Goal: Task Accomplishment & Management: Manage account settings

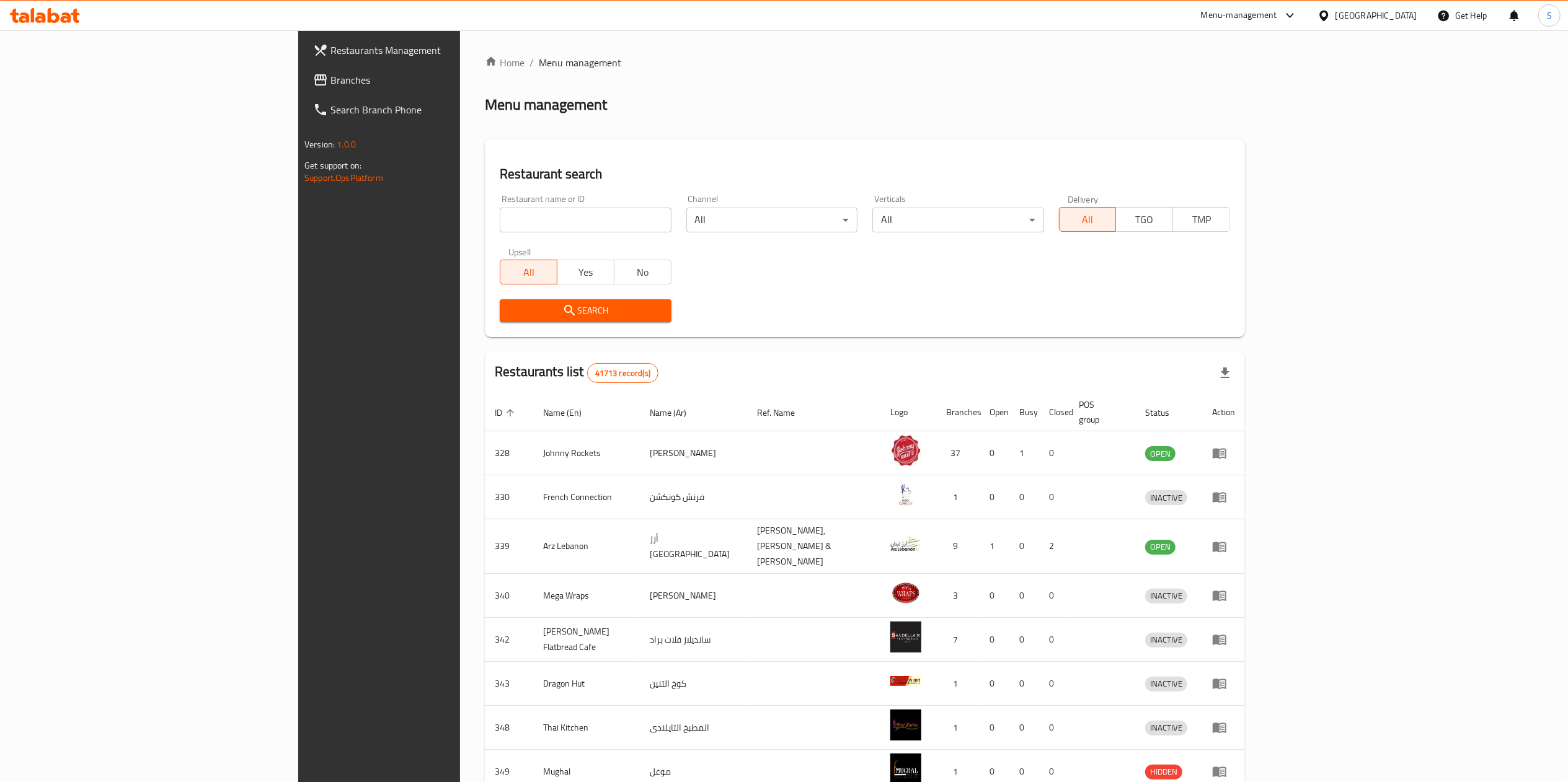
click at [492, 238] on div "Restaurant name or ID Restaurant name or ID" at bounding box center [585, 214] width 186 height 52
click at [500, 225] on input "search" at bounding box center [586, 220] width 171 height 25
type input "bateel boutique"
click button "Search" at bounding box center [586, 311] width 171 height 23
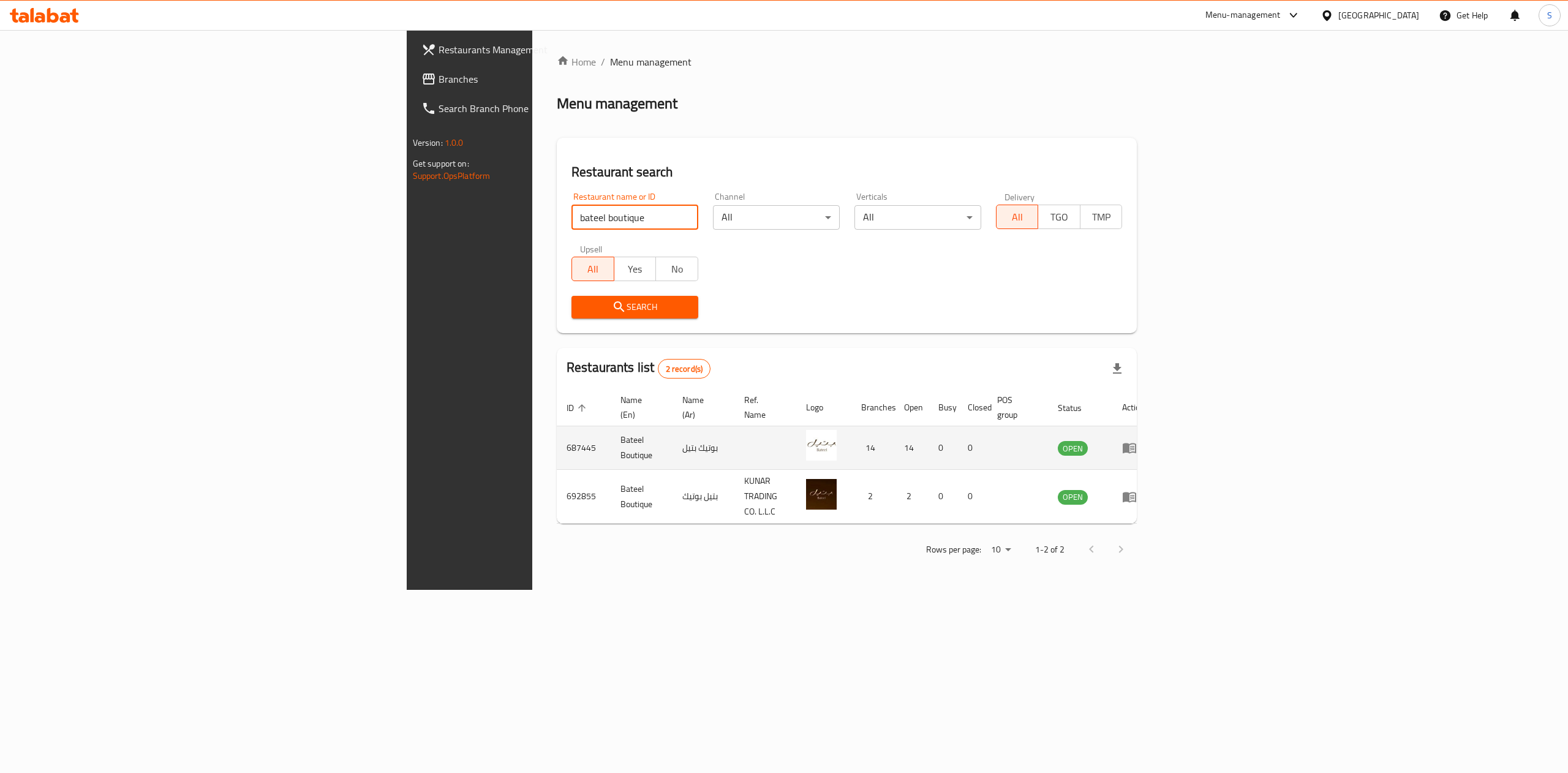
click at [1137, 441] on icon "enhanced table" at bounding box center [1129, 447] width 14 height 14
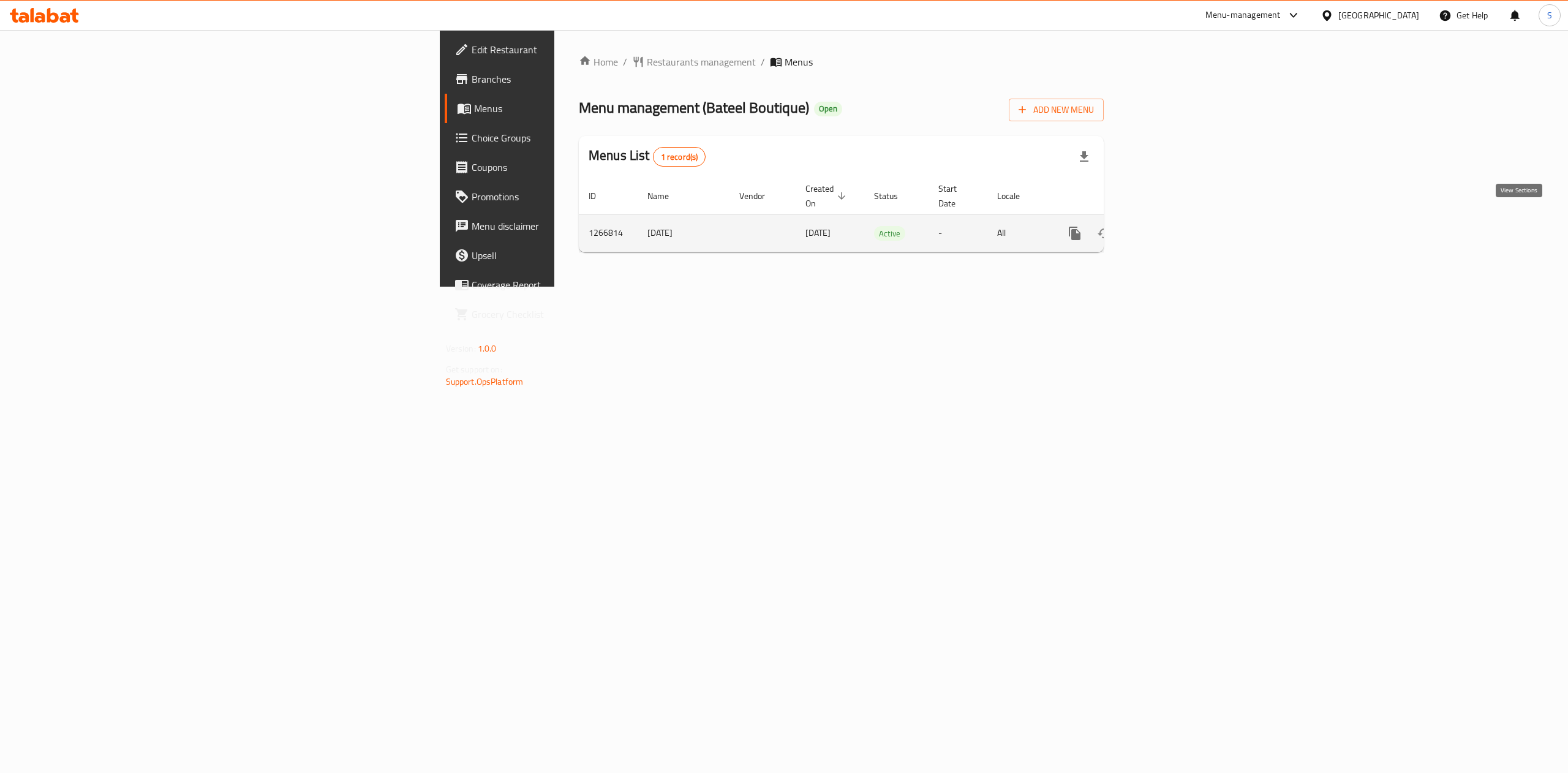
click at [1169, 228] on icon "enhanced table" at bounding box center [1162, 233] width 11 height 11
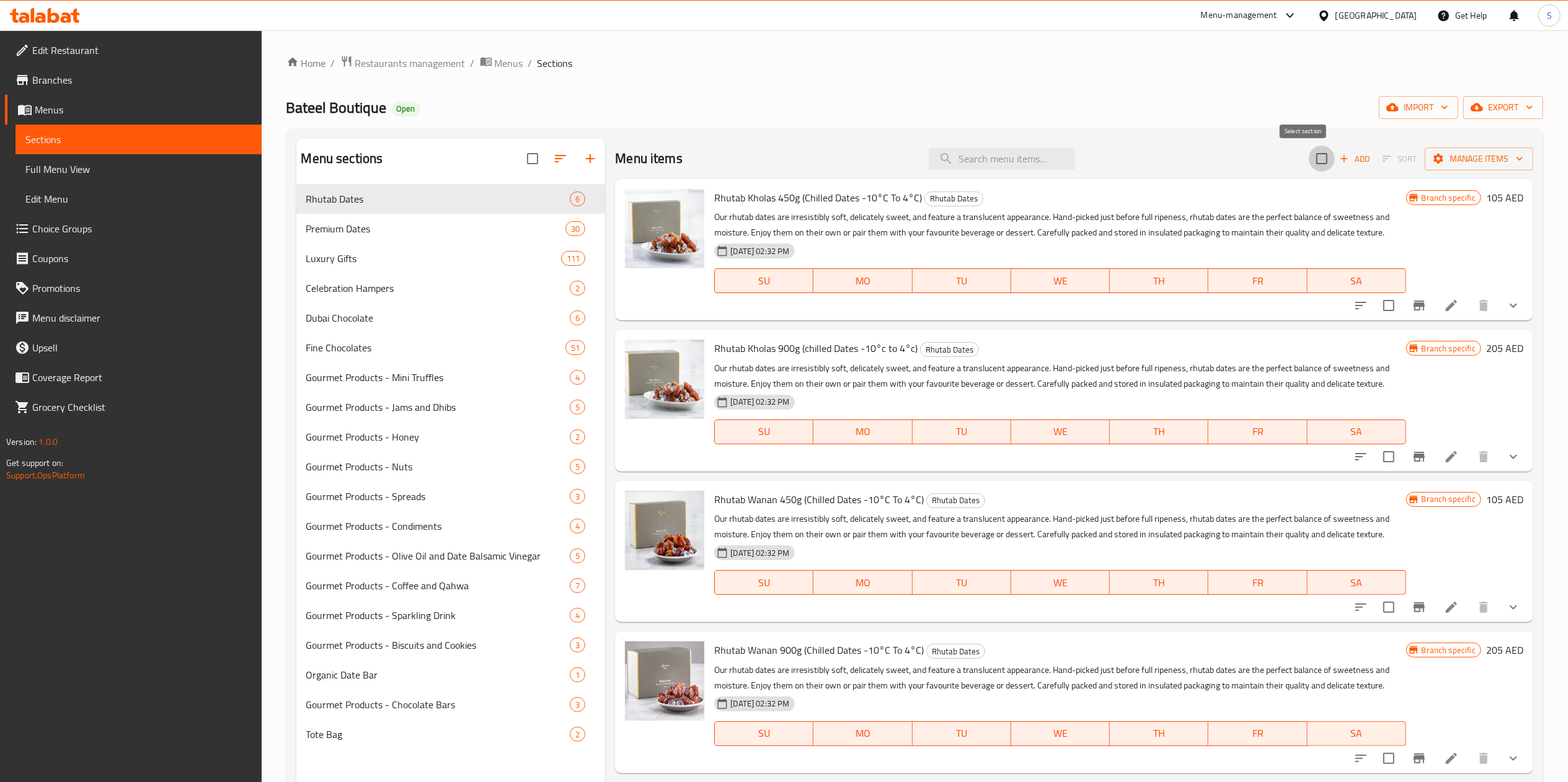
click at [1309, 157] on input "checkbox" at bounding box center [1322, 159] width 26 height 26
checkbox input "true"
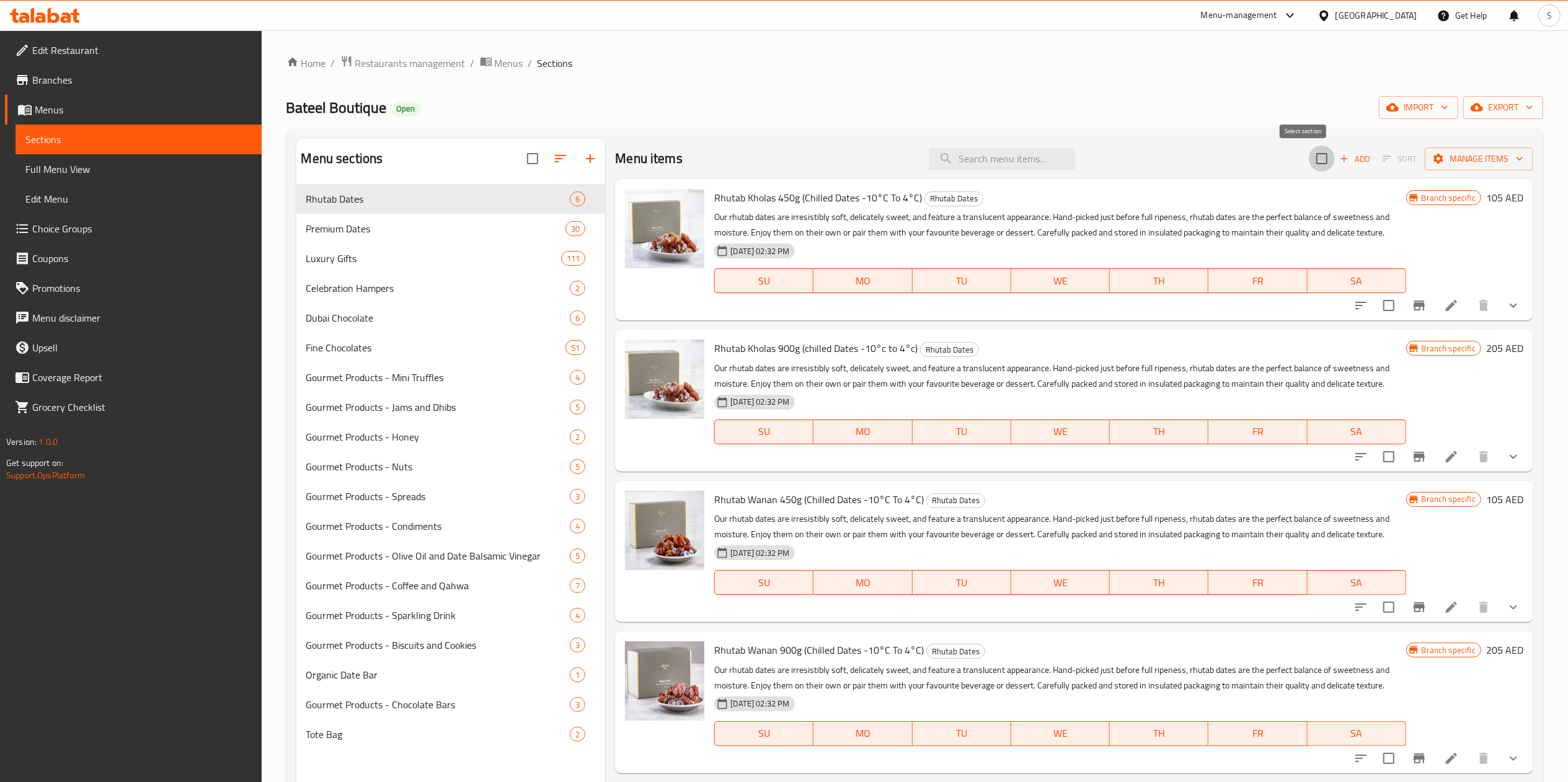
checkbox input "true"
click at [1309, 165] on input "checkbox" at bounding box center [1322, 159] width 26 height 26
checkbox input "false"
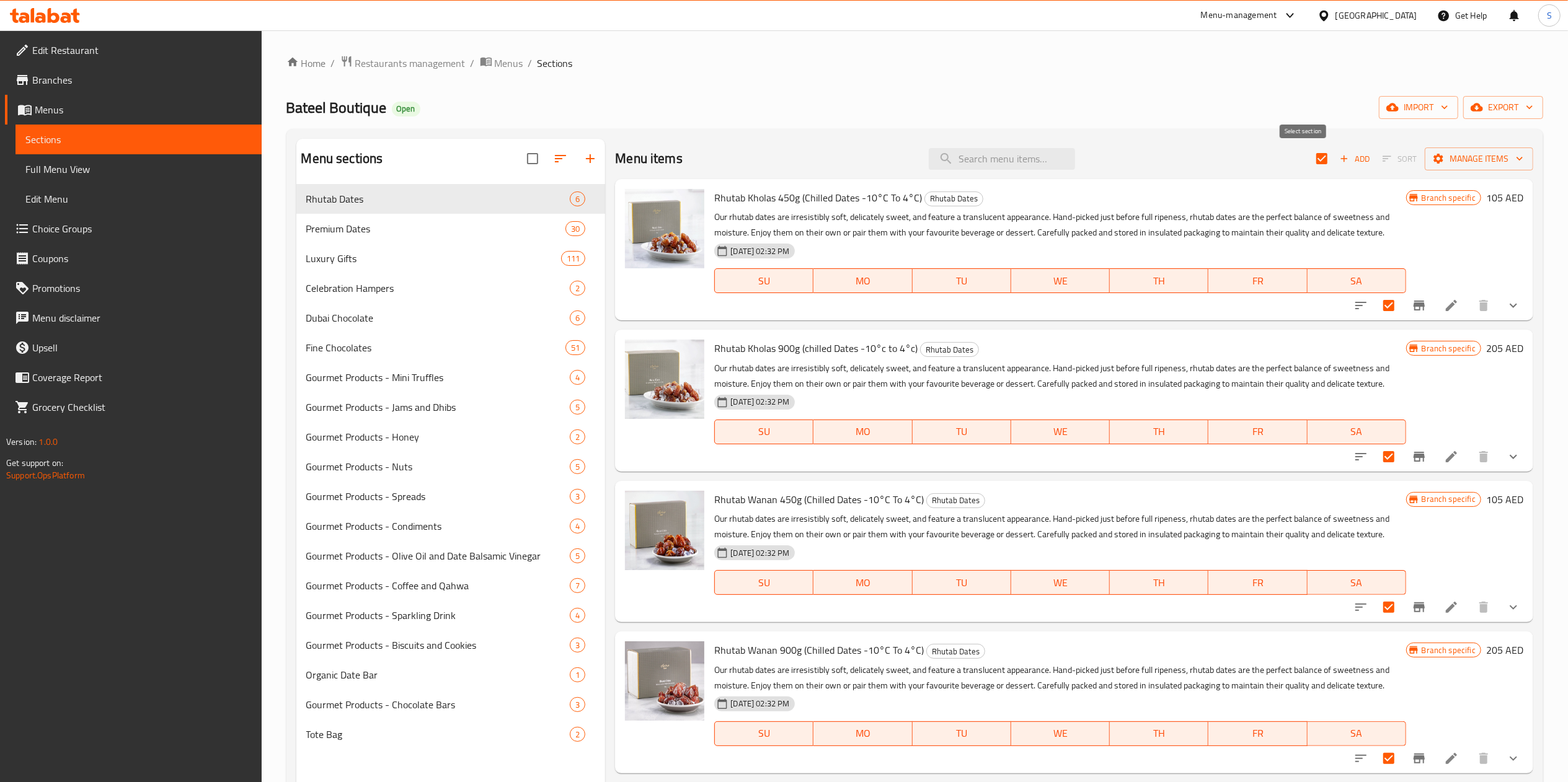
checkbox input "false"
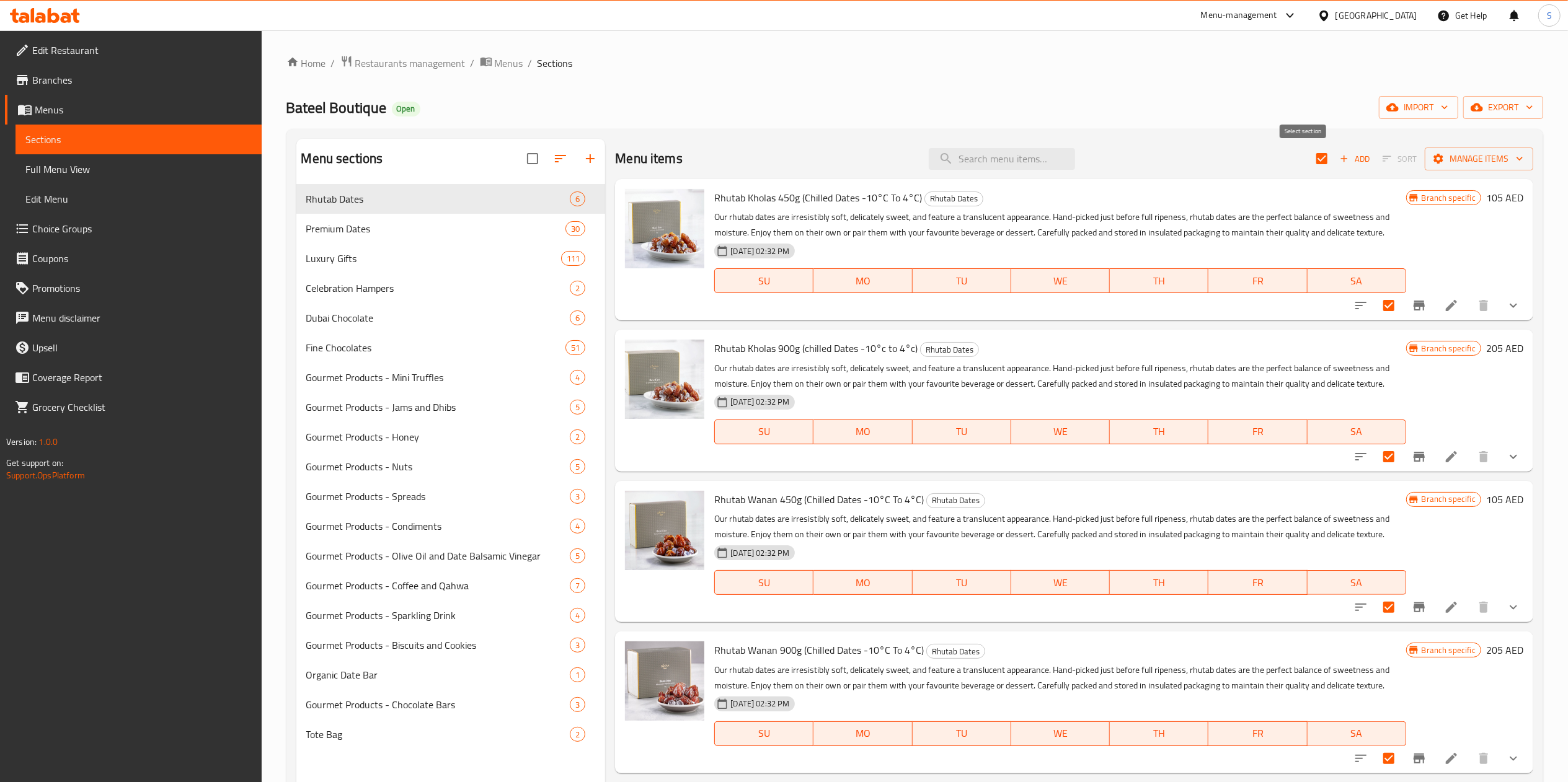
checkbox input "false"
click at [1376, 307] on input "checkbox" at bounding box center [1389, 305] width 26 height 26
checkbox input "true"
click at [1351, 307] on button "sort-choices" at bounding box center [1360, 305] width 30 height 30
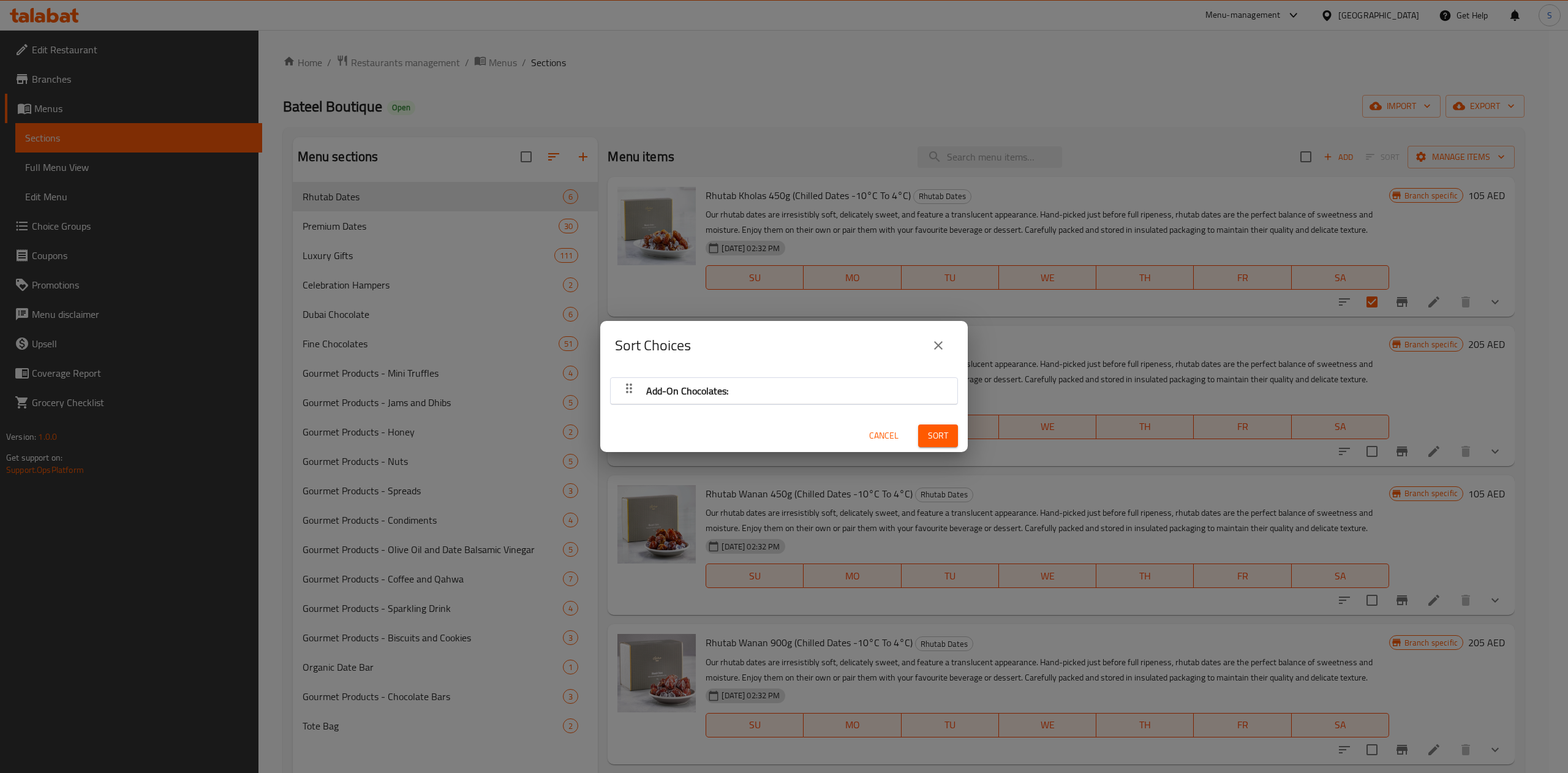
click at [1259, 323] on div "Sort Choices Add-On Chocolates: Cancel Sort" at bounding box center [784, 386] width 1568 height 773
click at [939, 351] on icon "close" at bounding box center [938, 345] width 14 height 14
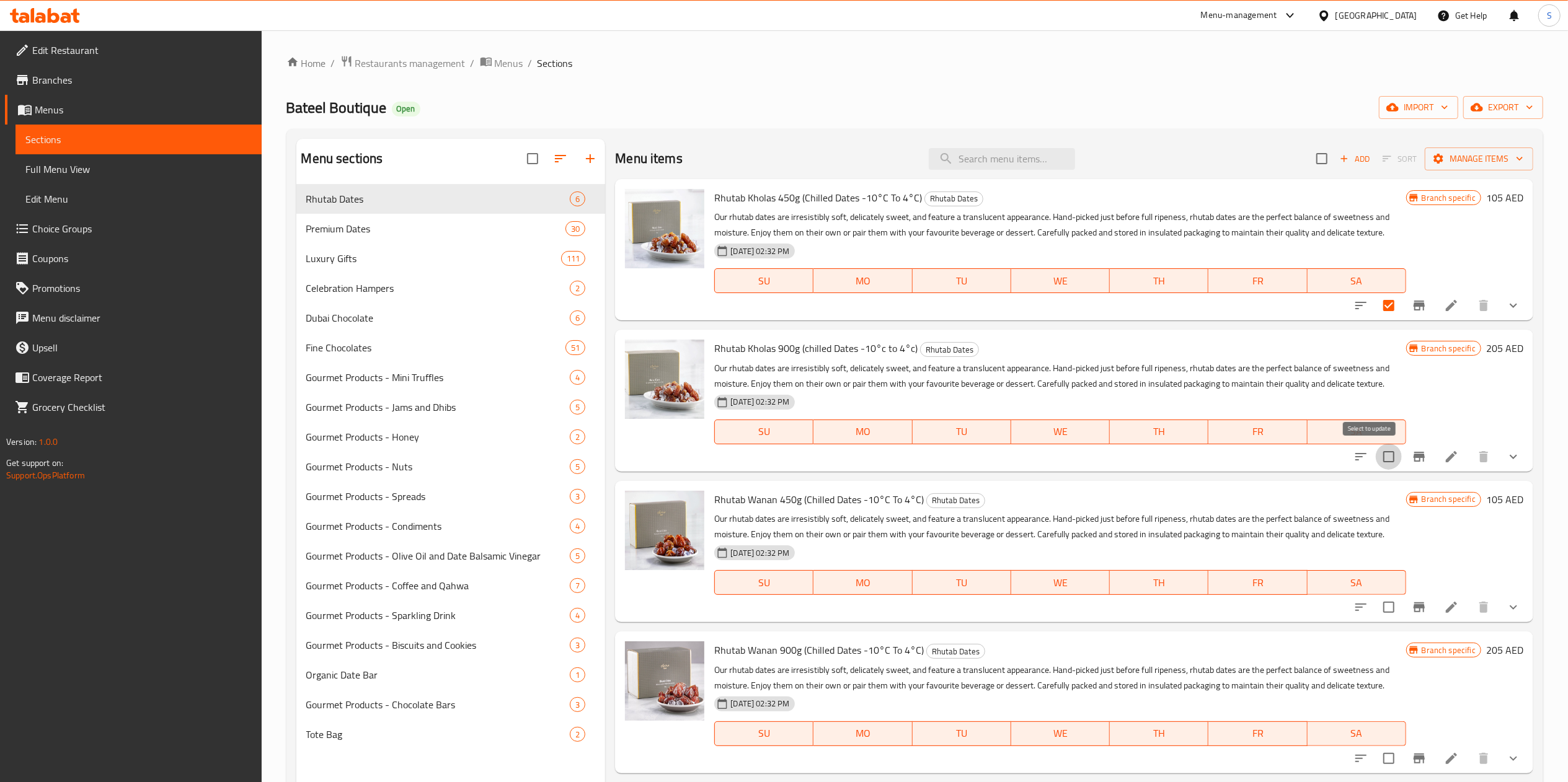
click at [1376, 467] on input "checkbox" at bounding box center [1389, 457] width 26 height 26
checkbox input "false"
click at [1376, 307] on input "checkbox" at bounding box center [1389, 305] width 26 height 26
checkbox input "false"
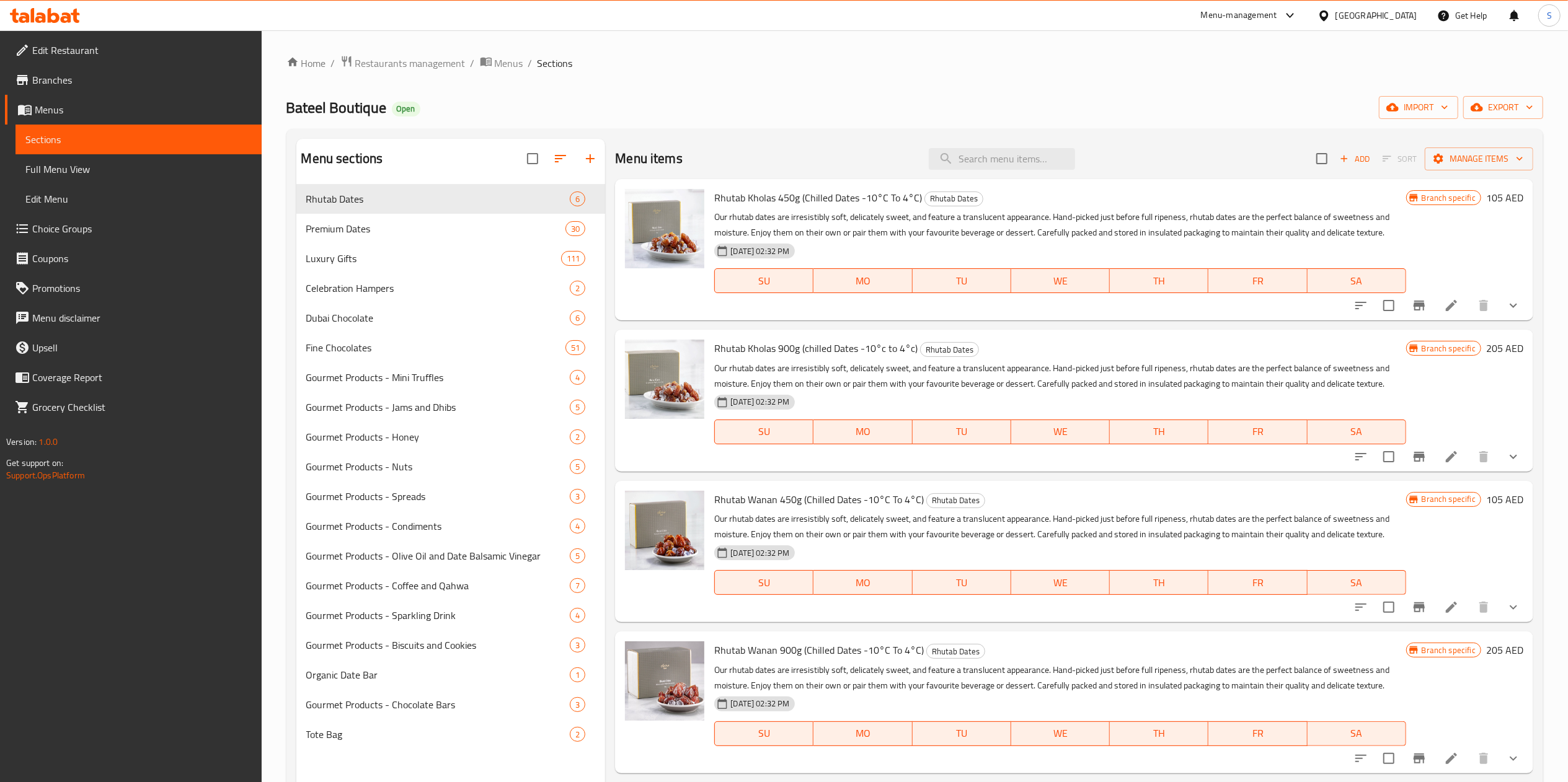
click at [1465, 187] on div "Rhutab Kholas 450g (Chilled Dates -10°C To 4°C) Rhutab Dates Our rhutab dates a…" at bounding box center [1118, 250] width 819 height 131
click at [1462, 153] on span "Manage items" at bounding box center [1478, 159] width 89 height 15
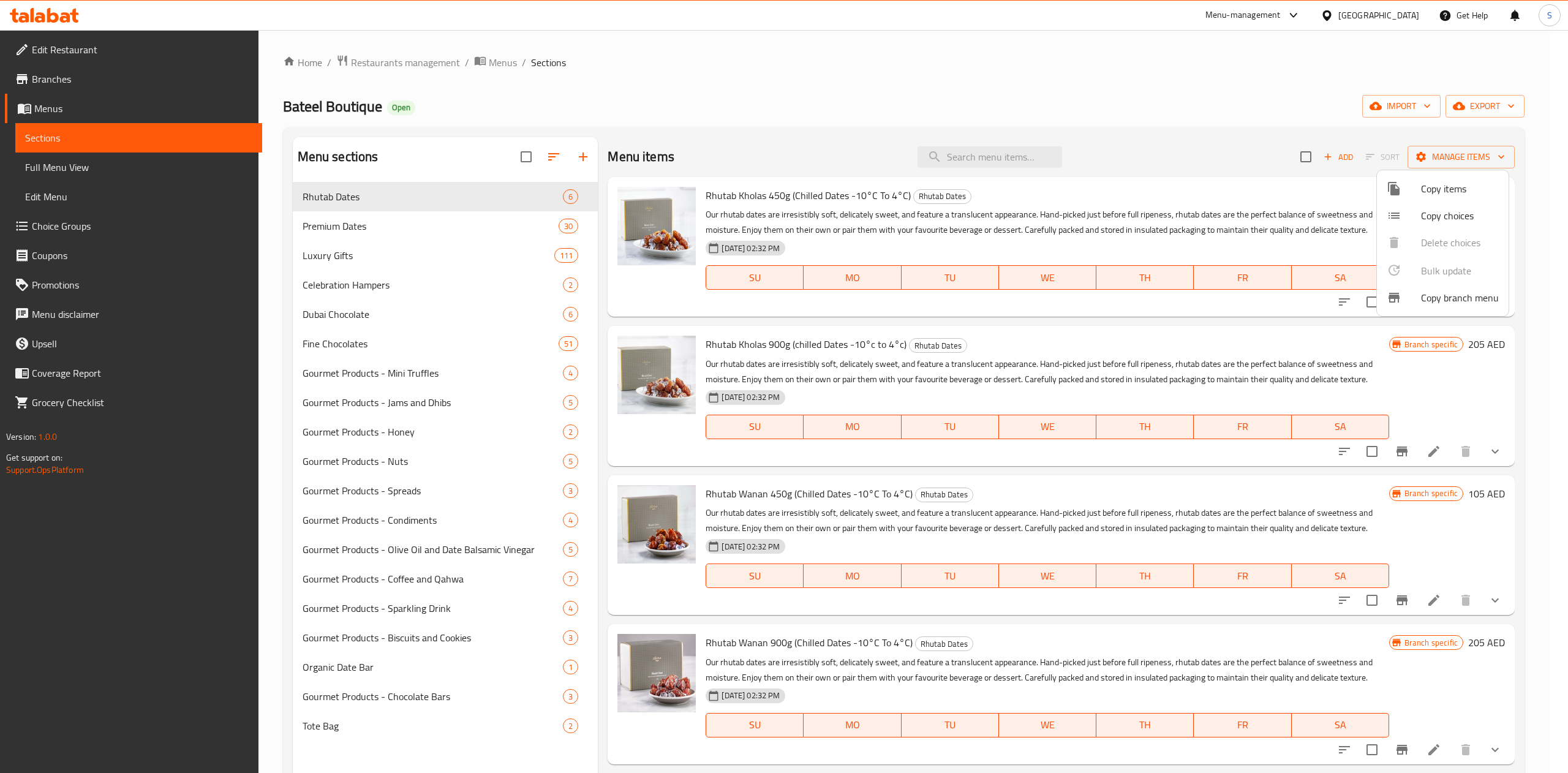
click at [1174, 257] on div at bounding box center [784, 386] width 1568 height 773
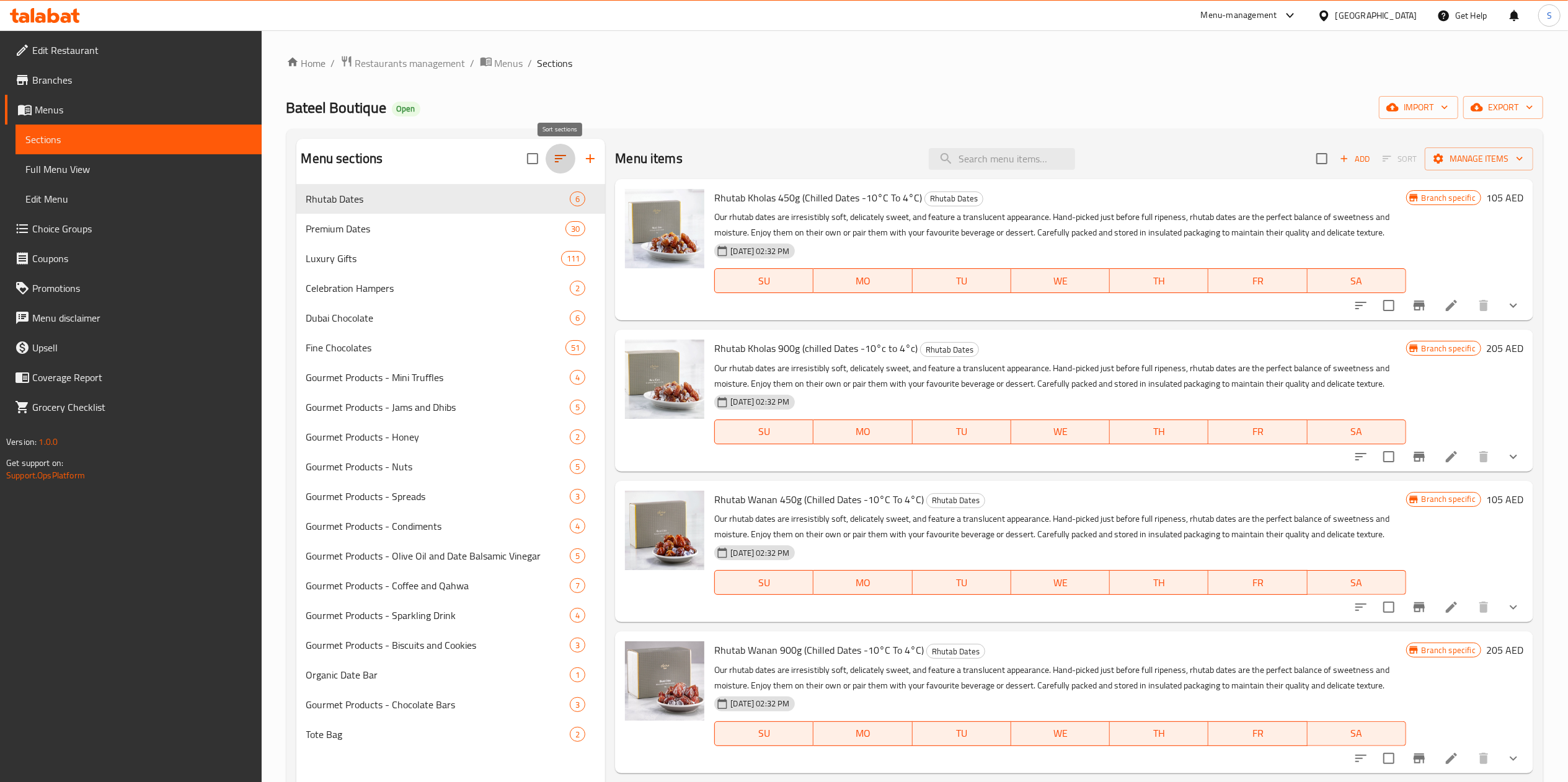
click at [553, 167] on button "button" at bounding box center [560, 158] width 30 height 30
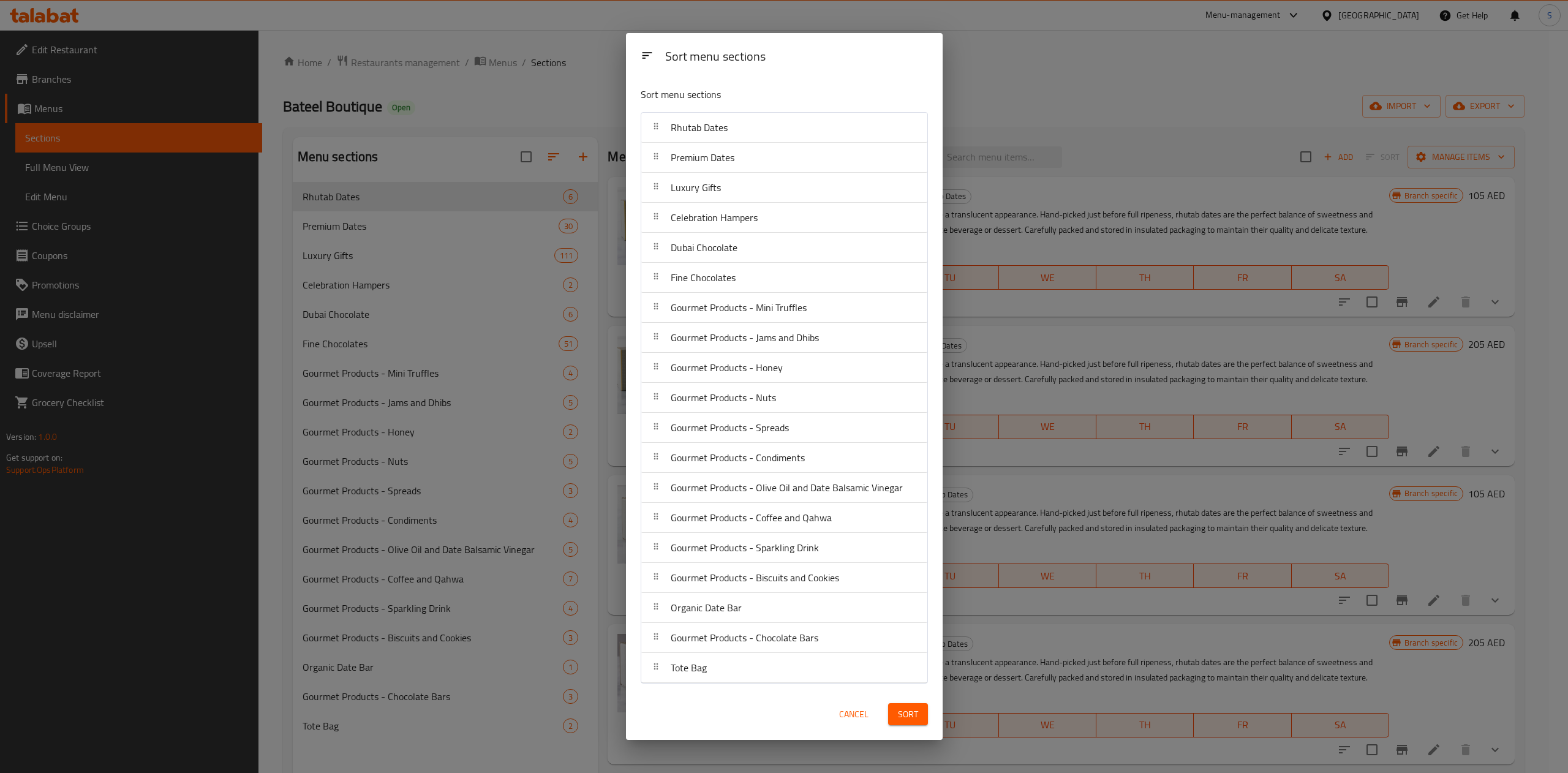
click at [509, 242] on div "Sort menu sections Sort menu sections Rhutab Dates Premium Dates Luxury Gifts C…" at bounding box center [784, 386] width 1568 height 773
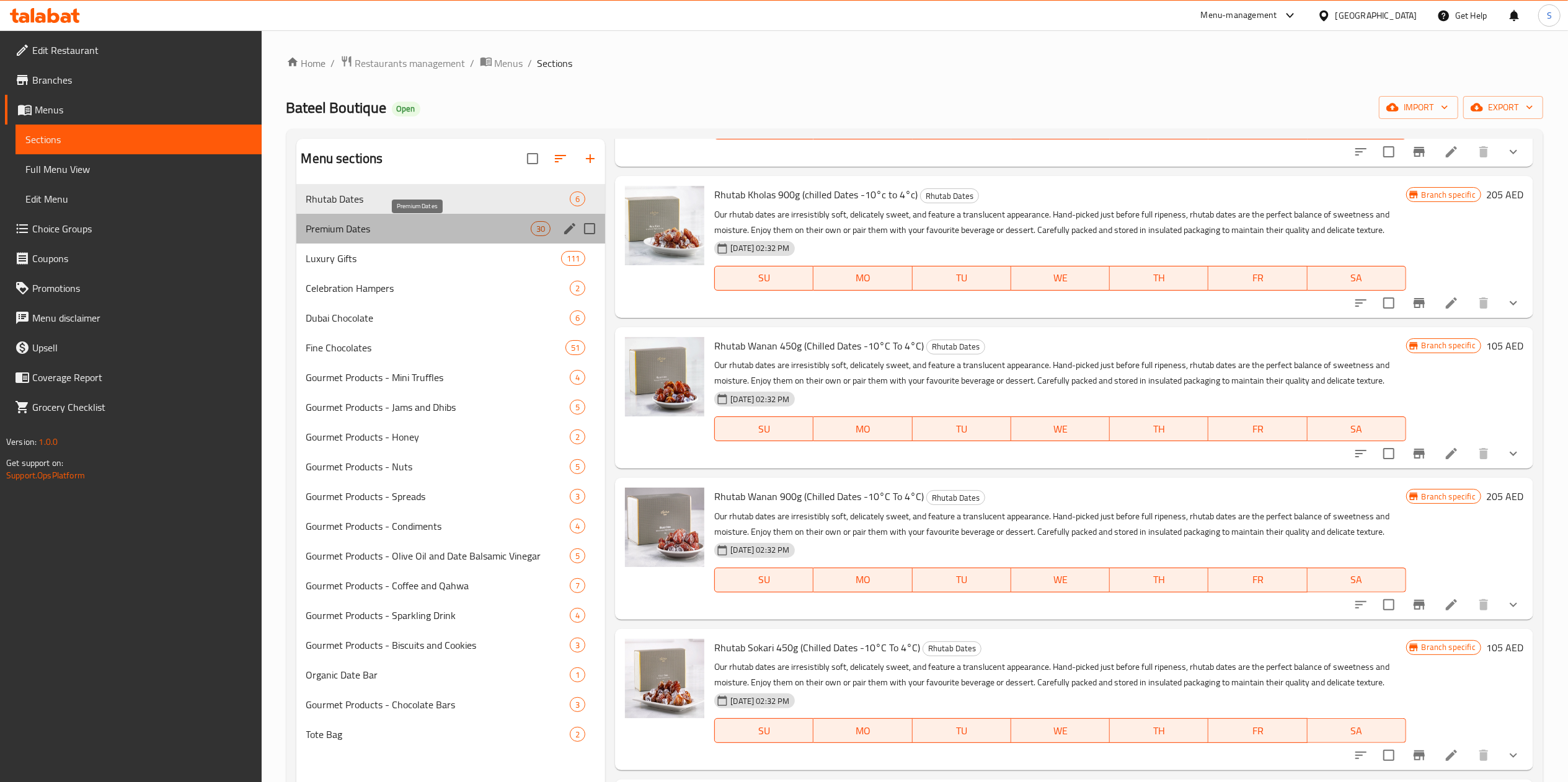
click at [403, 234] on span "Premium Dates" at bounding box center [419, 228] width 225 height 15
